Goal: Find specific page/section: Find specific page/section

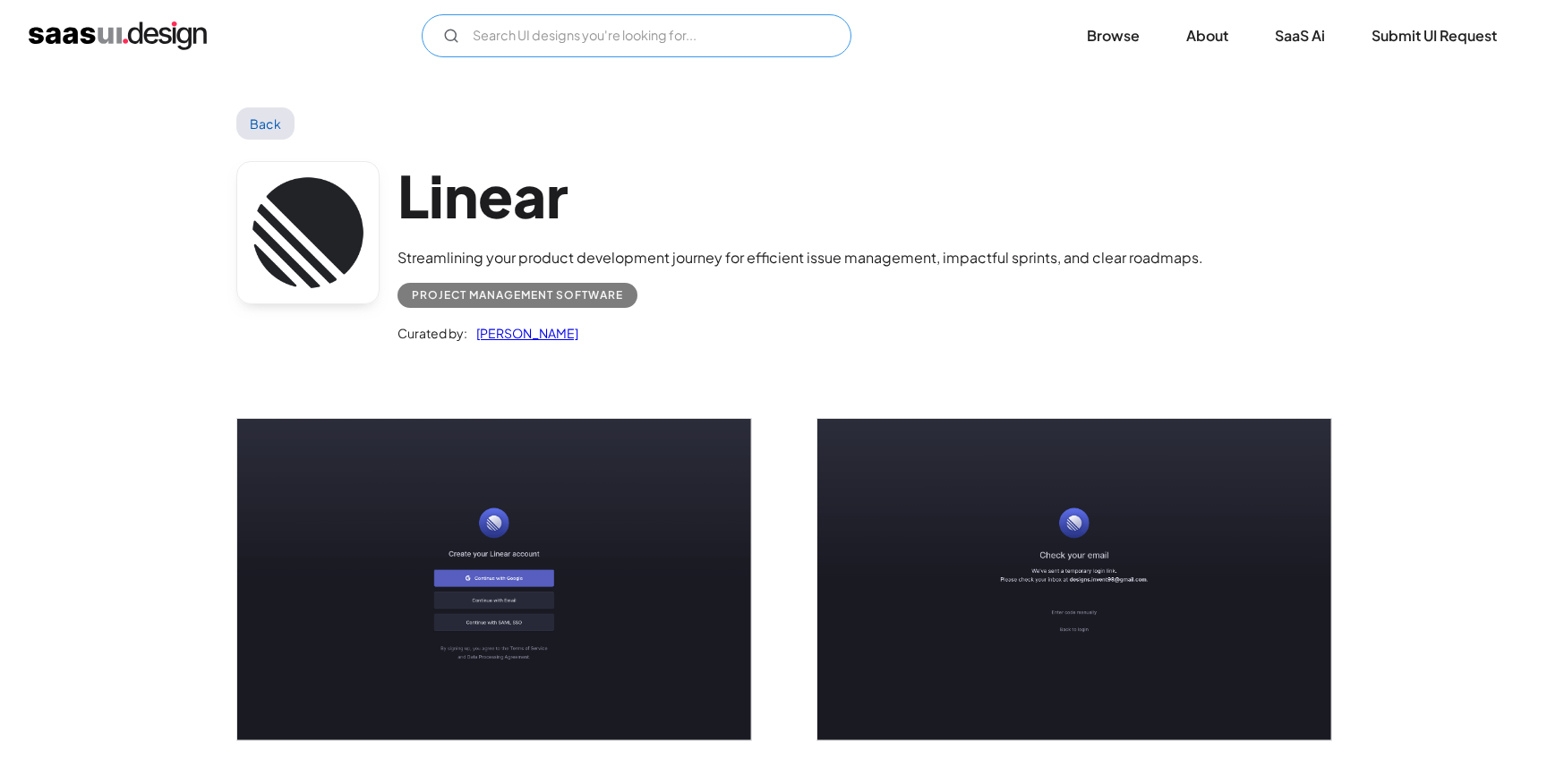
click at [706, 34] on input "Email Form" at bounding box center [636, 36] width 430 height 43
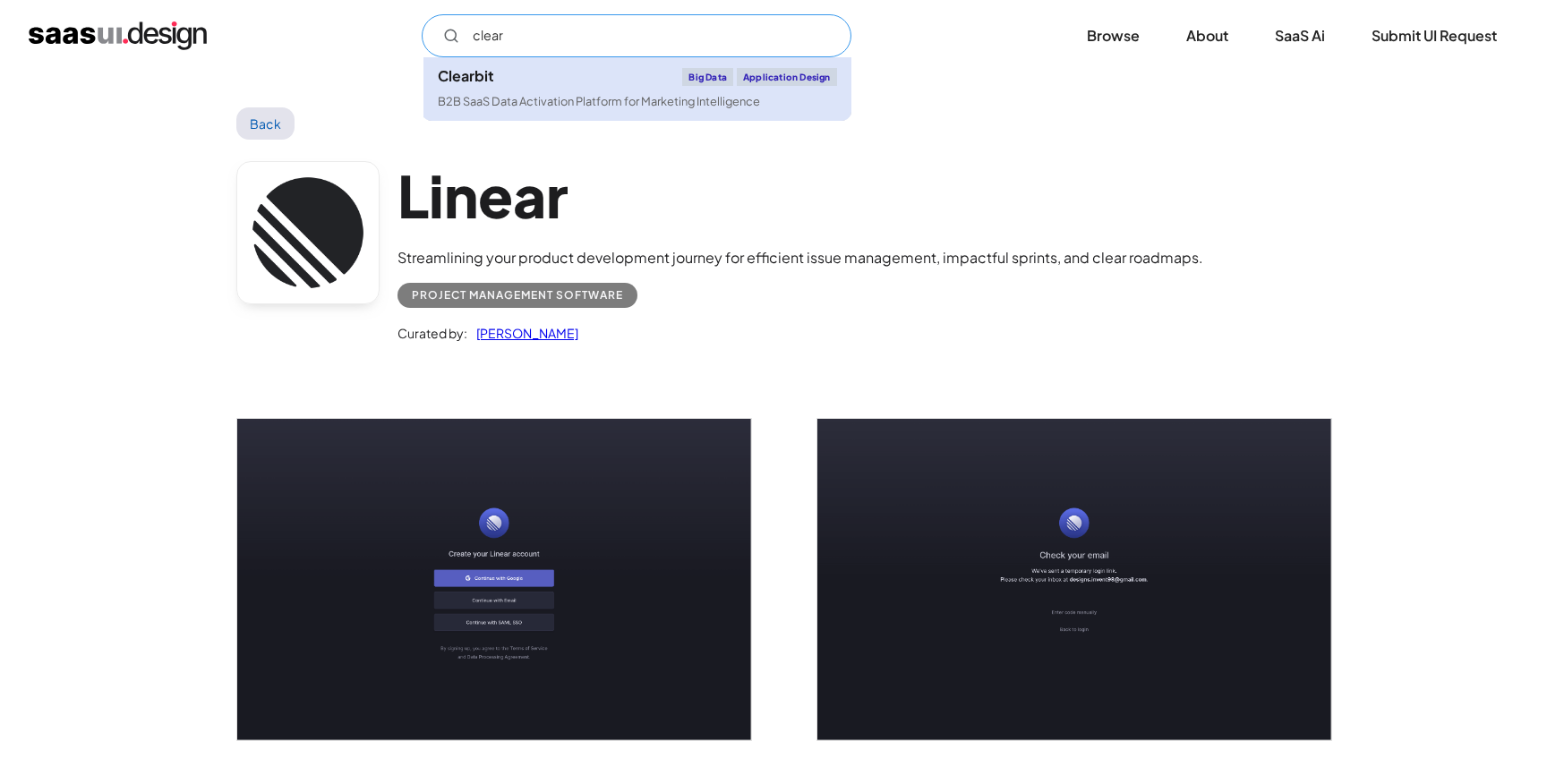
click at [551, 91] on link "Clearbit Big Data Application Design B2B SaaS Data Activation Platform for Mark…" at bounding box center [637, 89] width 428 height 63
type input "clear"
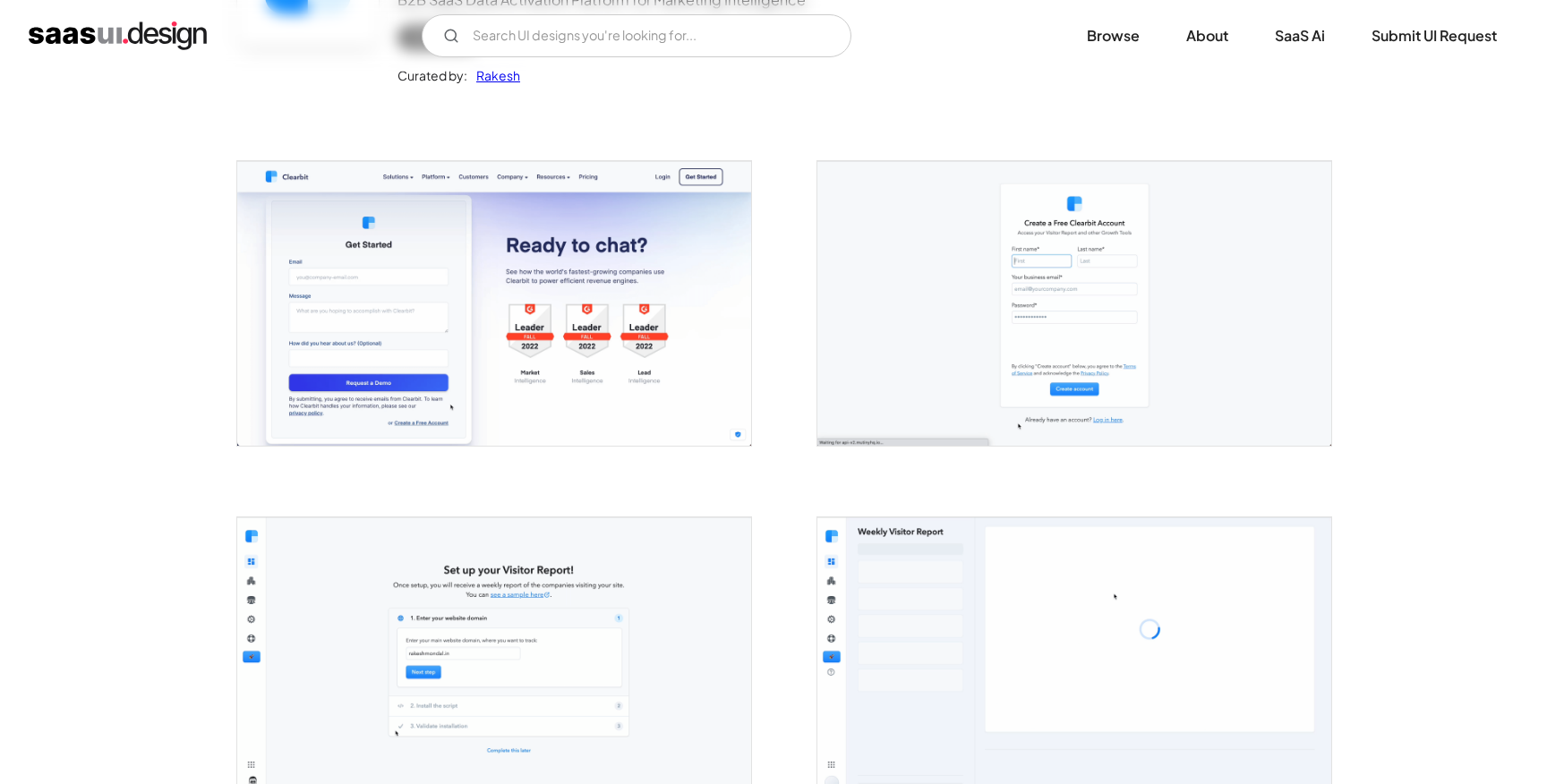
scroll to position [249, 0]
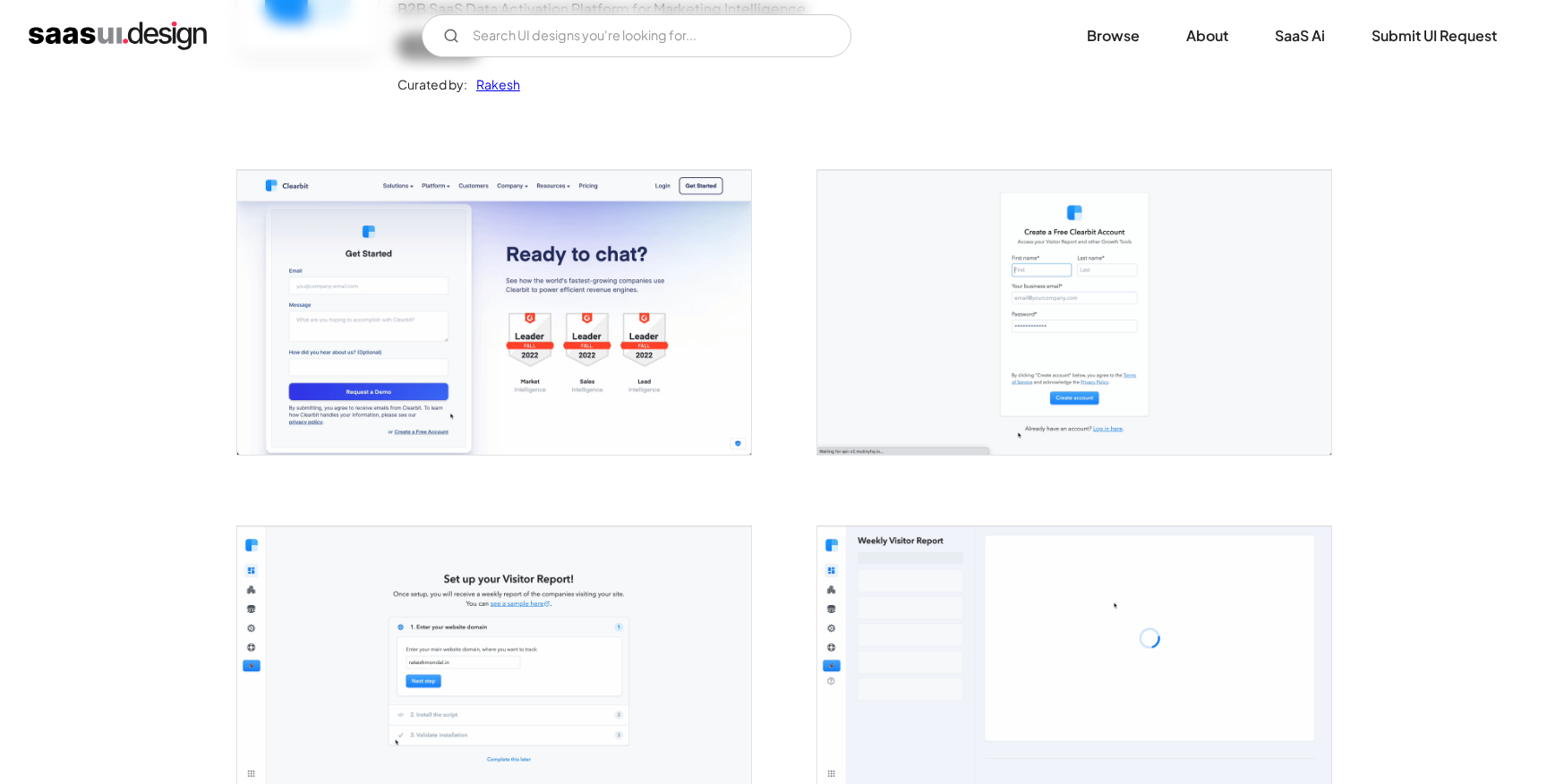
click at [938, 258] on img "open lightbox" at bounding box center [1074, 311] width 514 height 284
